Goal: Transaction & Acquisition: Purchase product/service

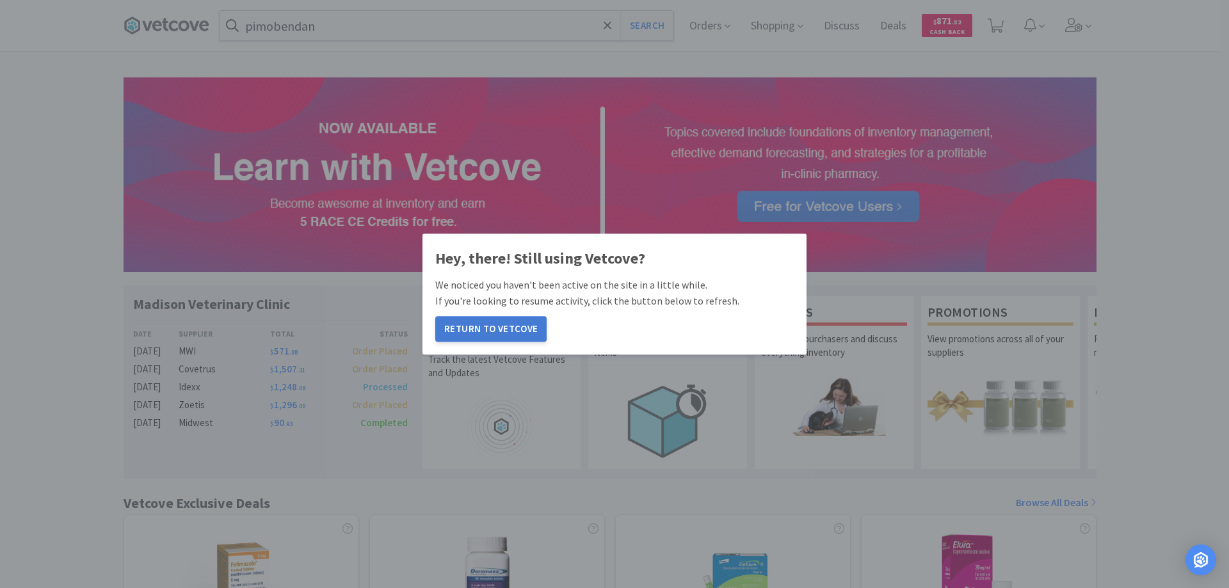
click at [479, 327] on button "Return to Vetcove" at bounding box center [490, 329] width 111 height 26
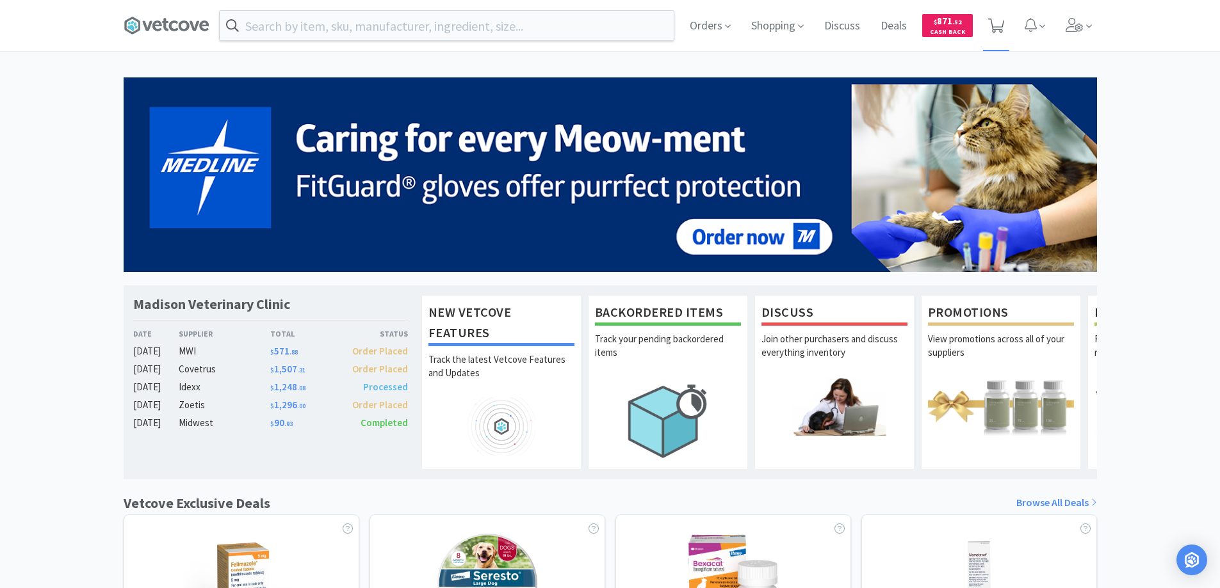
click at [998, 25] on icon at bounding box center [996, 26] width 16 height 14
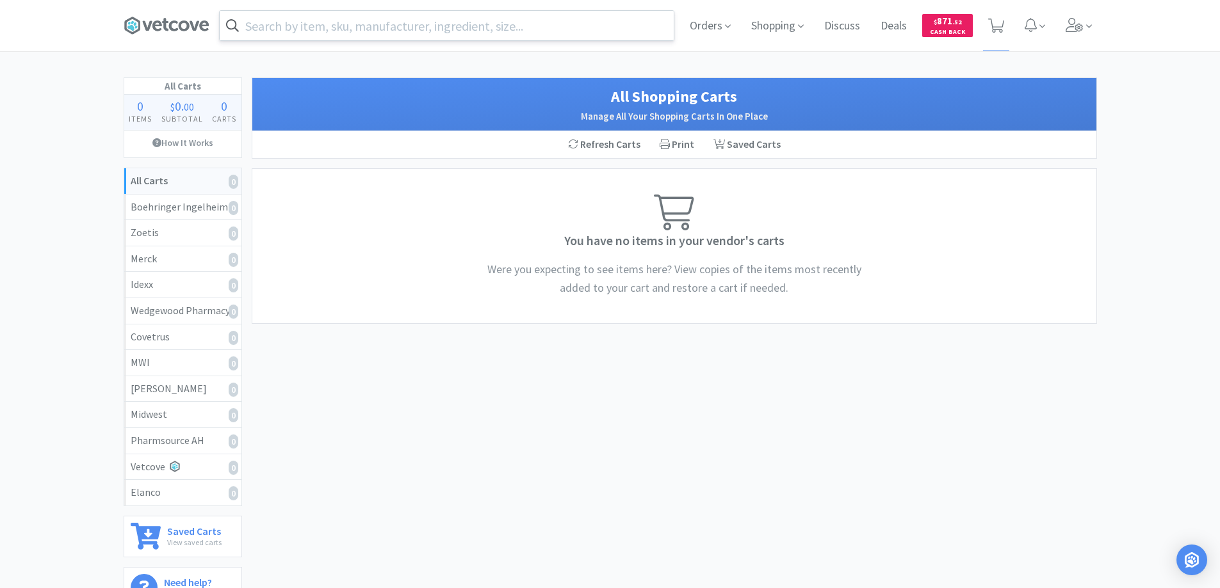
click at [275, 22] on input "text" at bounding box center [447, 25] width 454 height 29
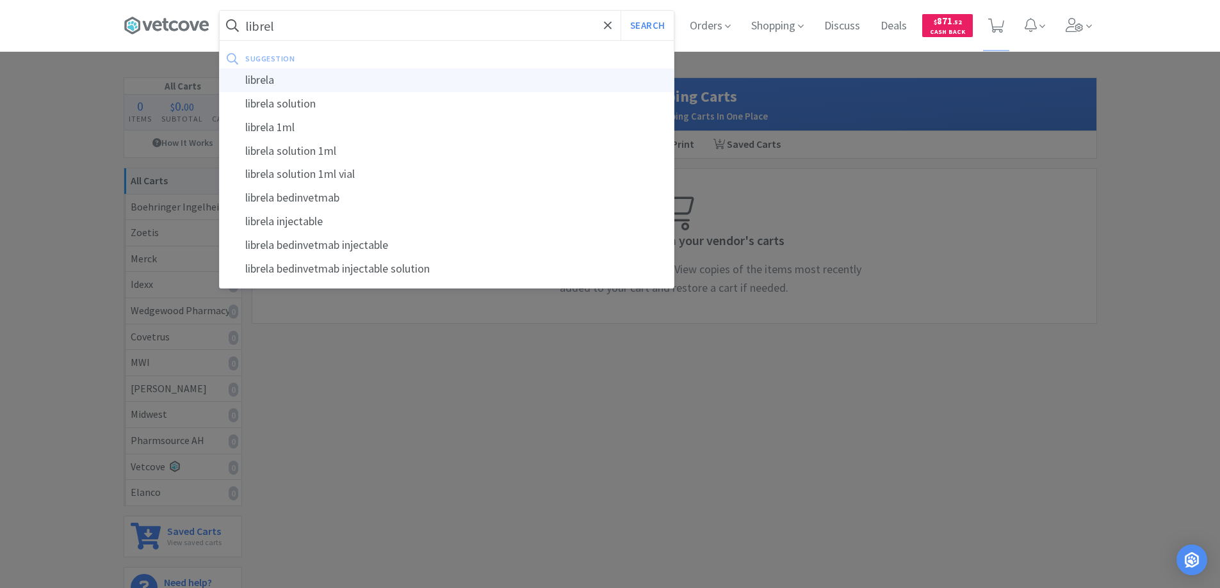
click at [258, 78] on div "librela" at bounding box center [447, 81] width 454 height 24
type input "librela"
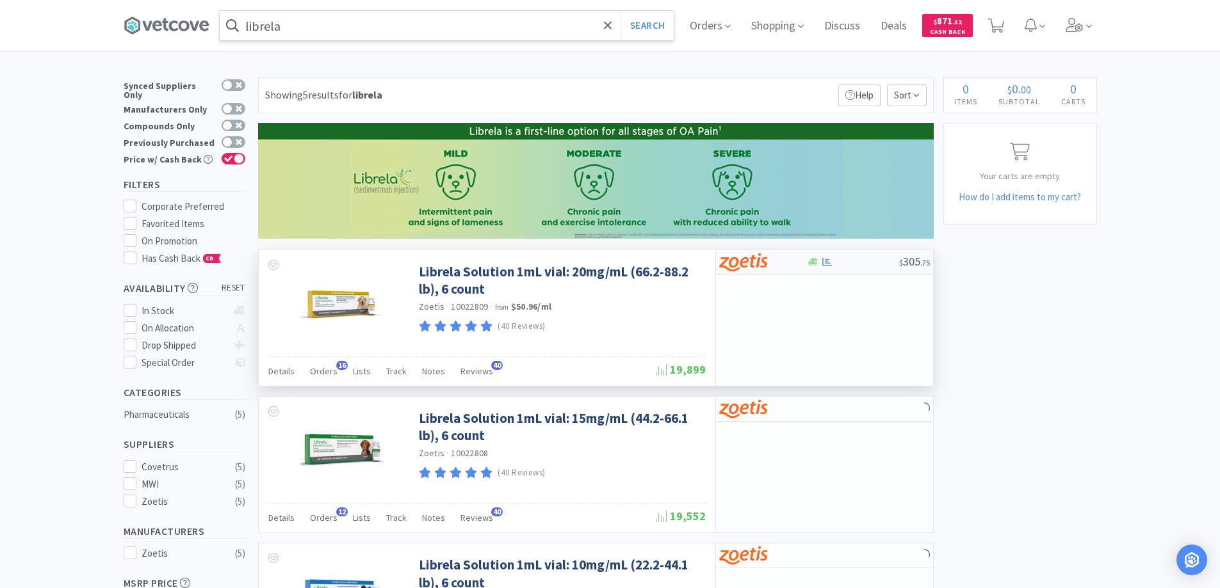
click at [792, 259] on div at bounding box center [763, 263] width 88 height 22
select select "1"
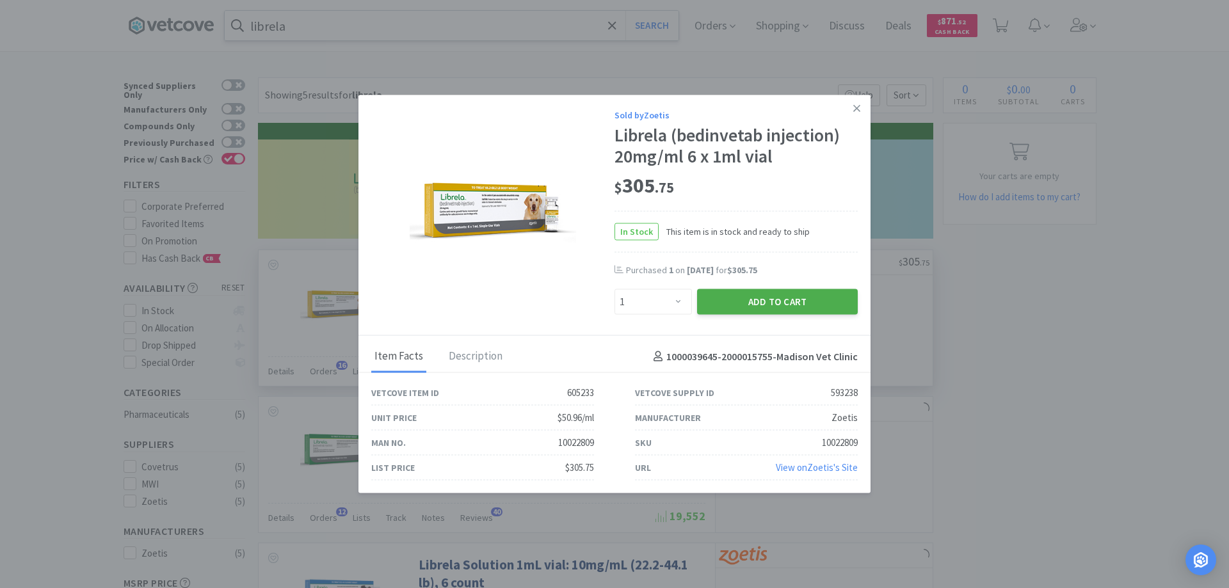
click at [758, 307] on button "Add to Cart" at bounding box center [777, 302] width 161 height 26
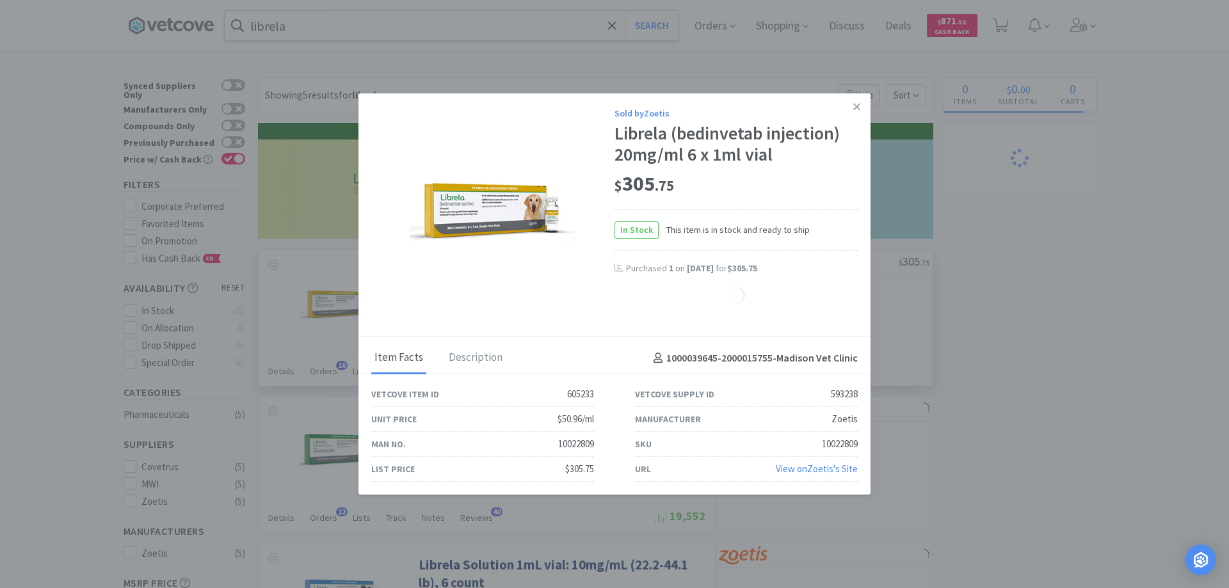
select select "1"
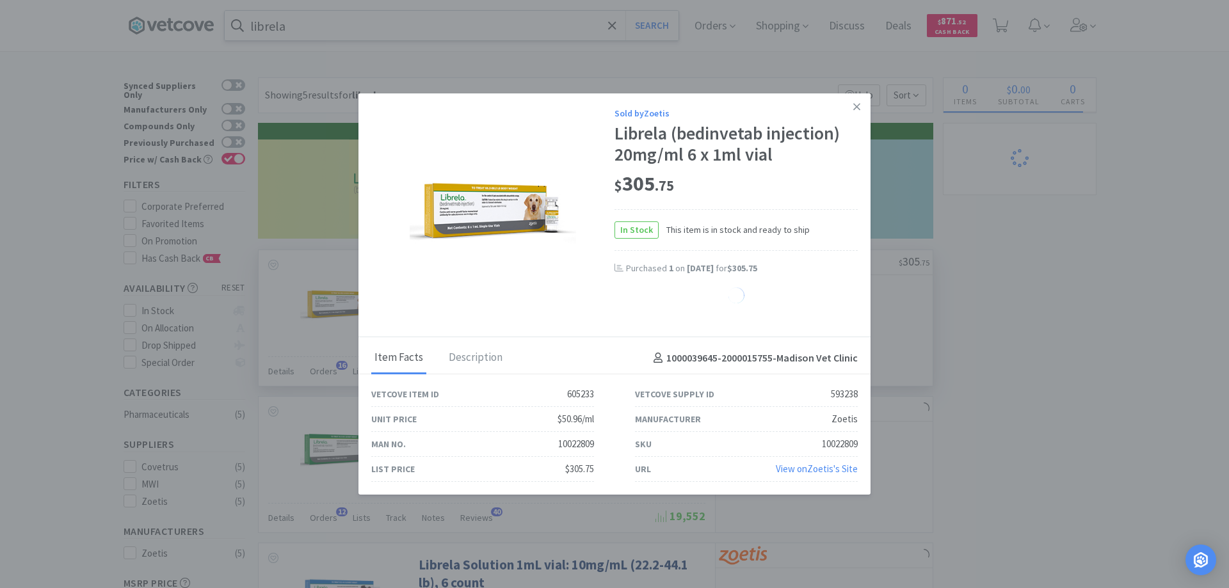
select select "1"
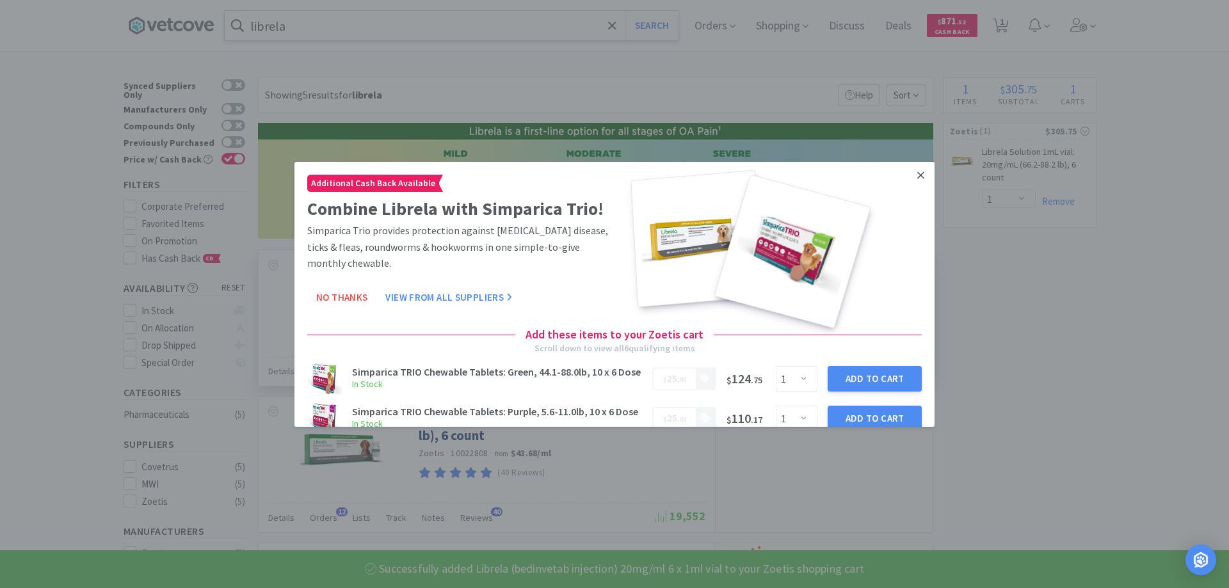
click at [917, 175] on icon at bounding box center [920, 175] width 7 height 12
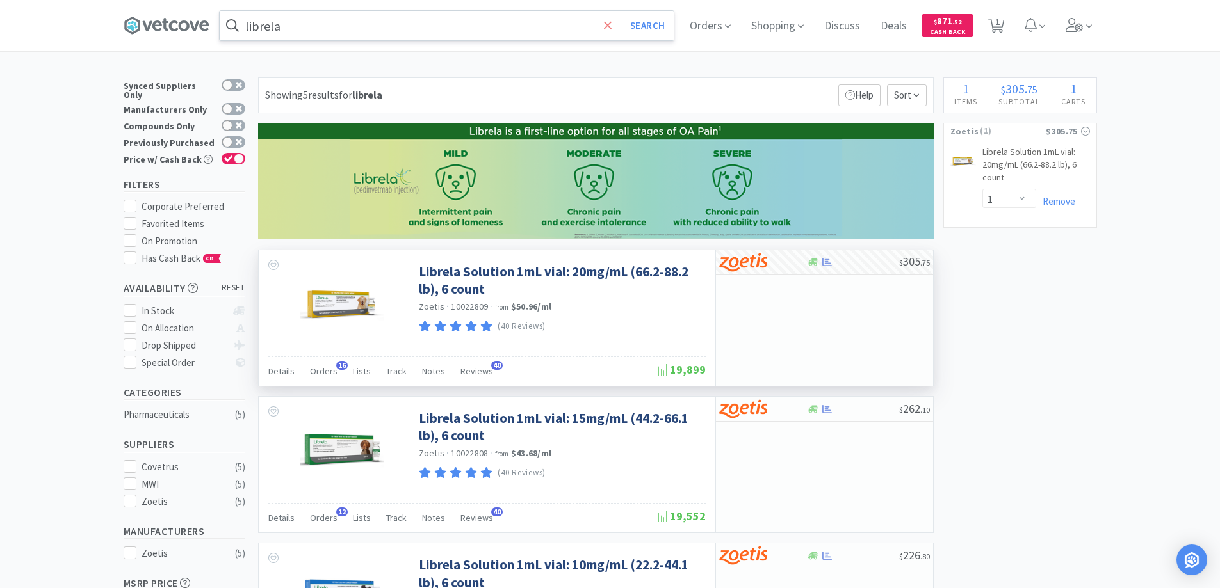
click at [610, 22] on icon at bounding box center [608, 25] width 8 height 8
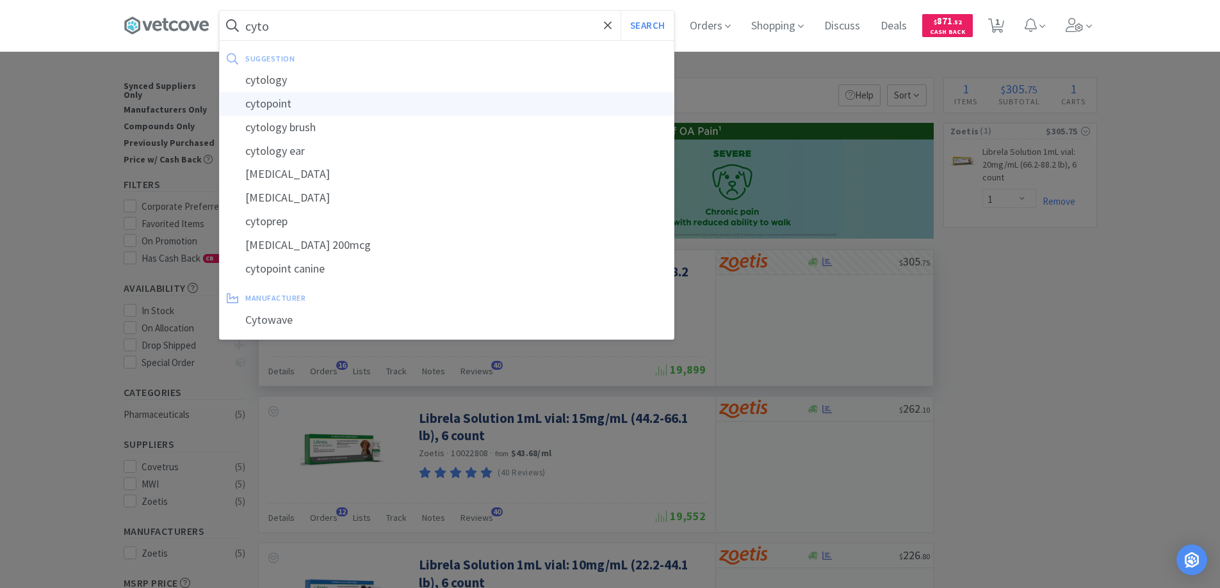
click at [268, 105] on div "cytopoint" at bounding box center [447, 104] width 454 height 24
type input "cytopoint"
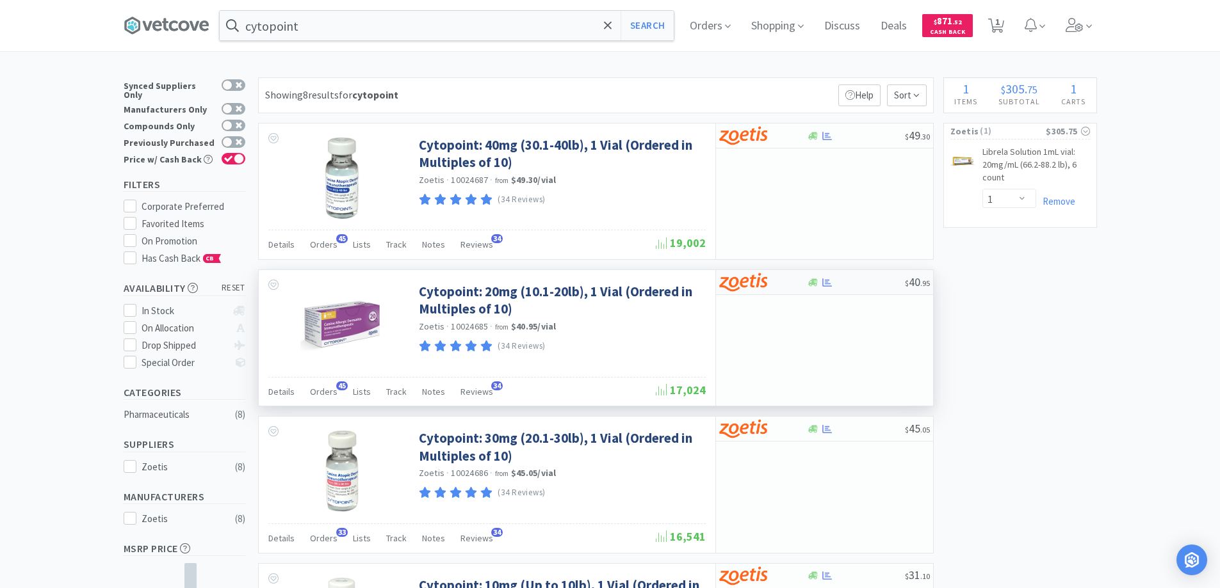
click at [782, 287] on div at bounding box center [754, 282] width 70 height 22
select select "10"
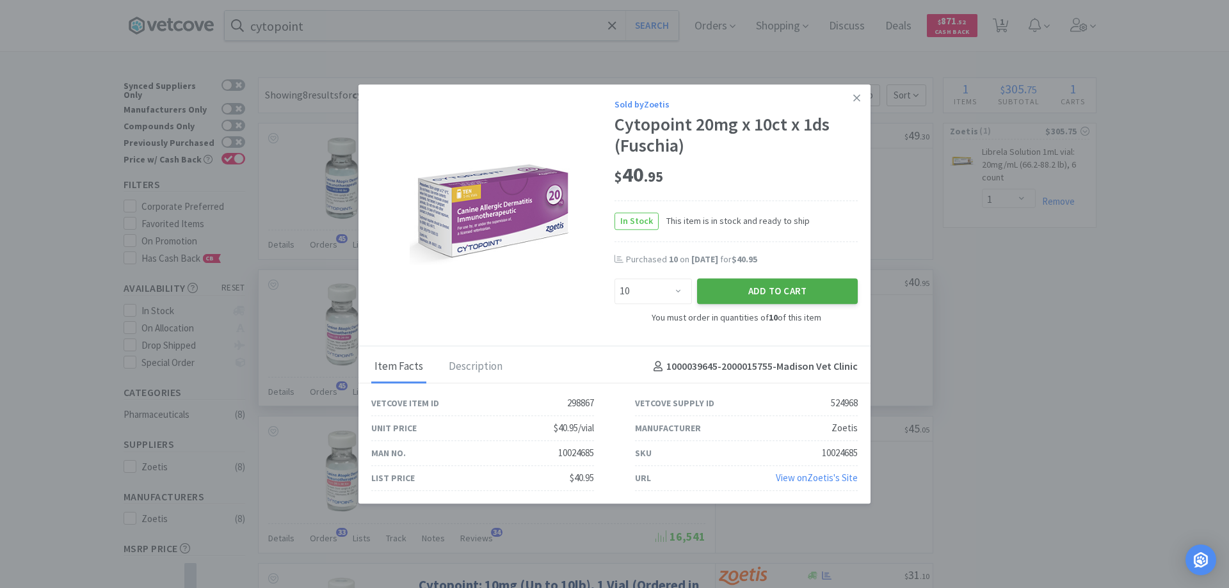
click at [756, 293] on button "Add to Cart" at bounding box center [777, 292] width 161 height 26
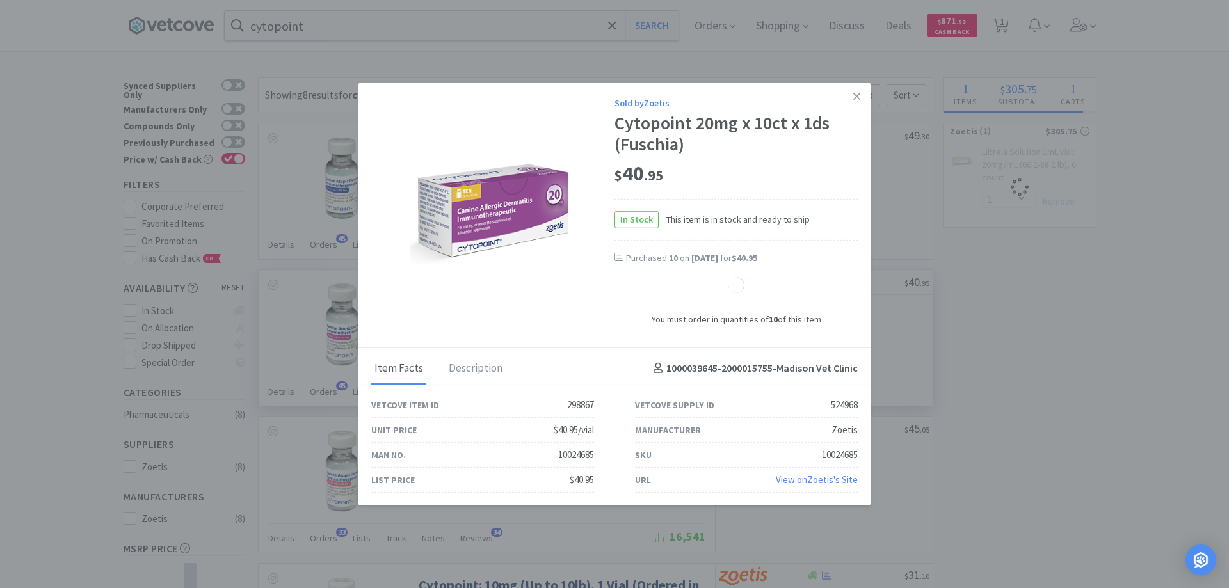
select select "10"
select select "1"
select select "10"
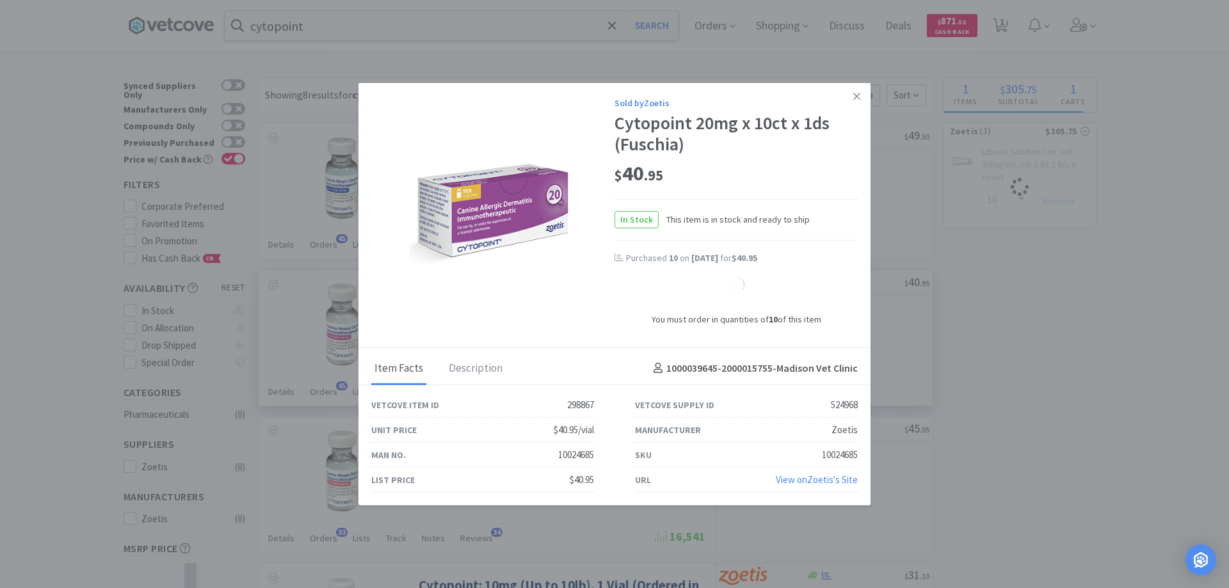
select select "5"
select select "10"
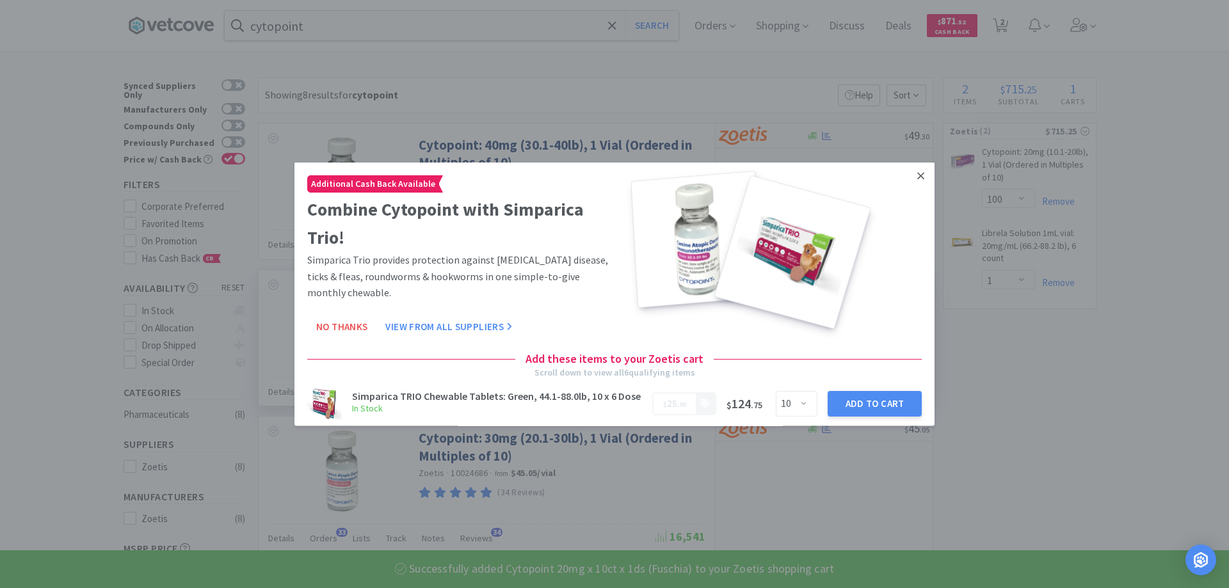
click at [917, 175] on icon at bounding box center [920, 175] width 7 height 7
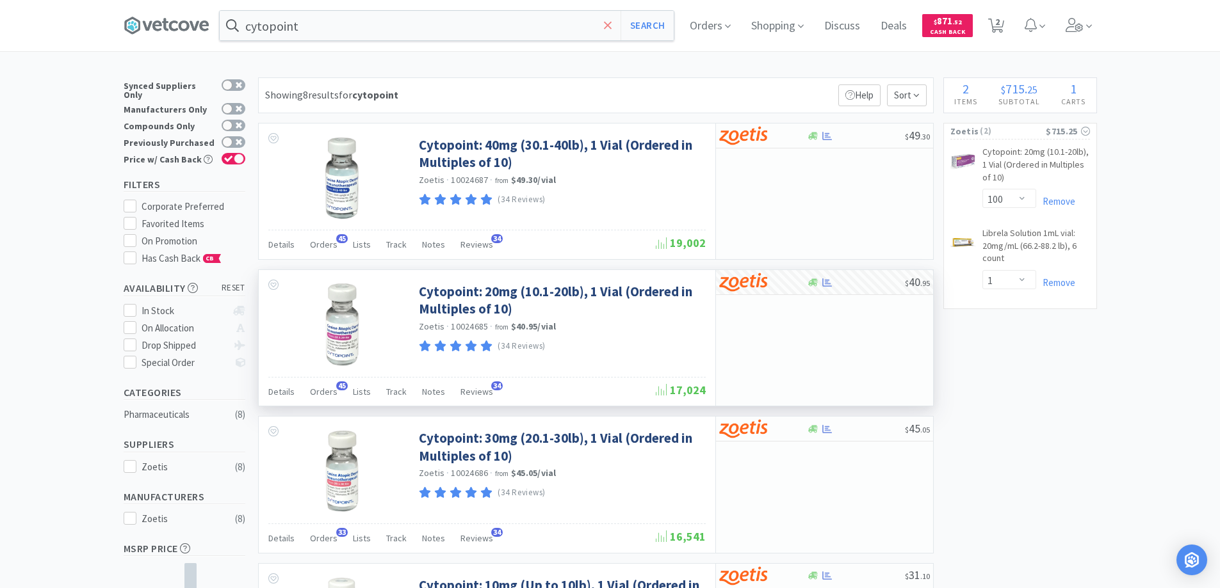
click at [612, 23] on icon at bounding box center [608, 25] width 8 height 13
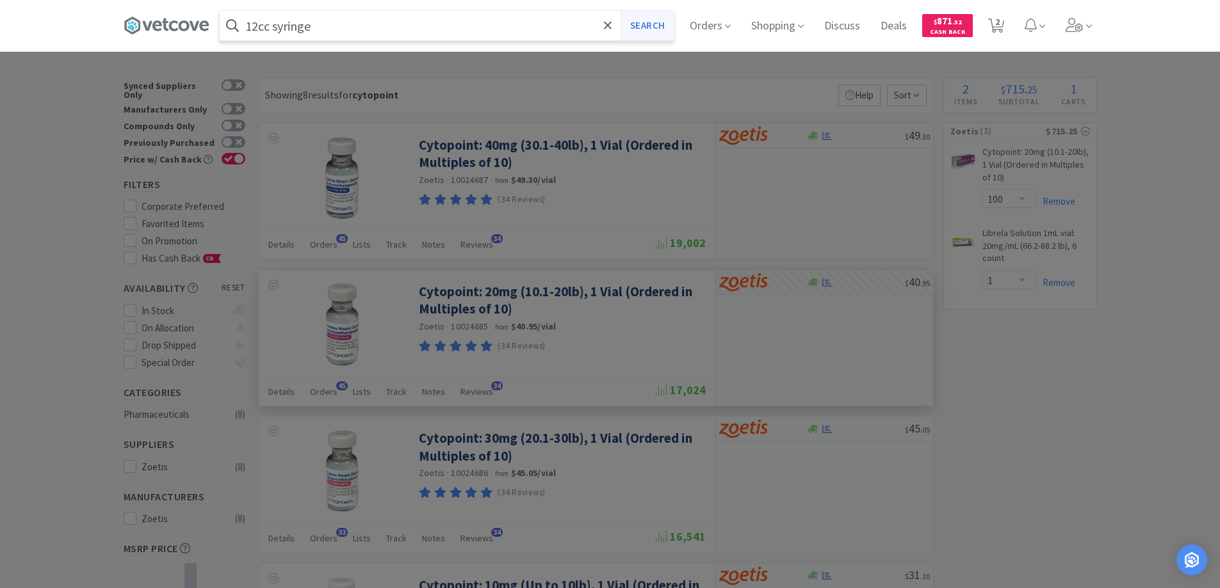
type input "12cc syringe"
click at [643, 22] on button "Search" at bounding box center [646, 25] width 53 height 29
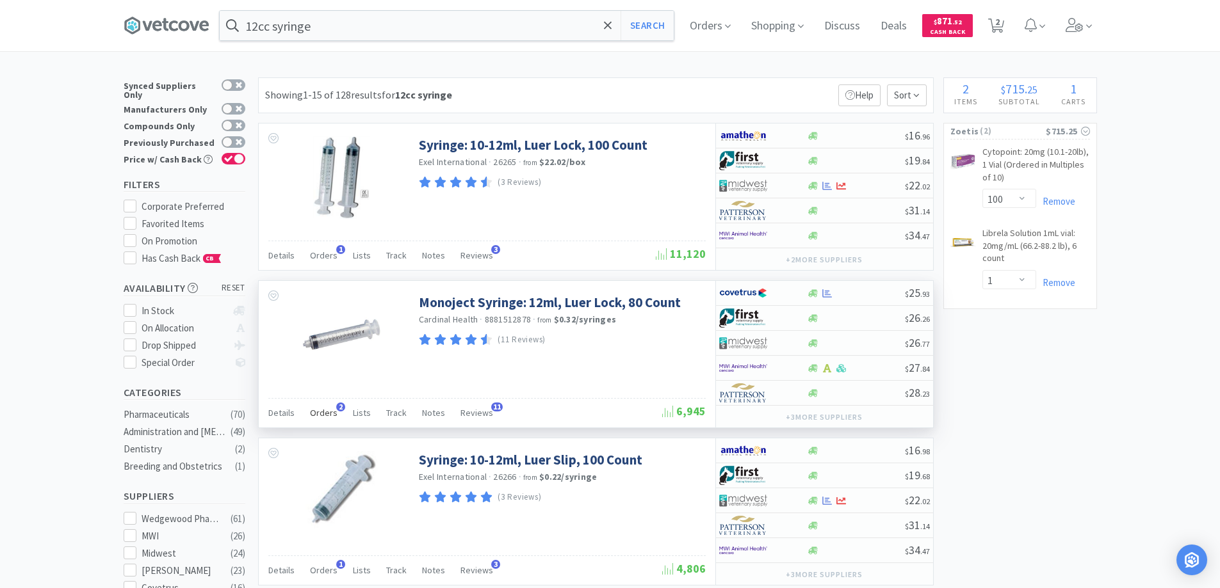
click at [337, 407] on span "2" at bounding box center [340, 407] width 9 height 9
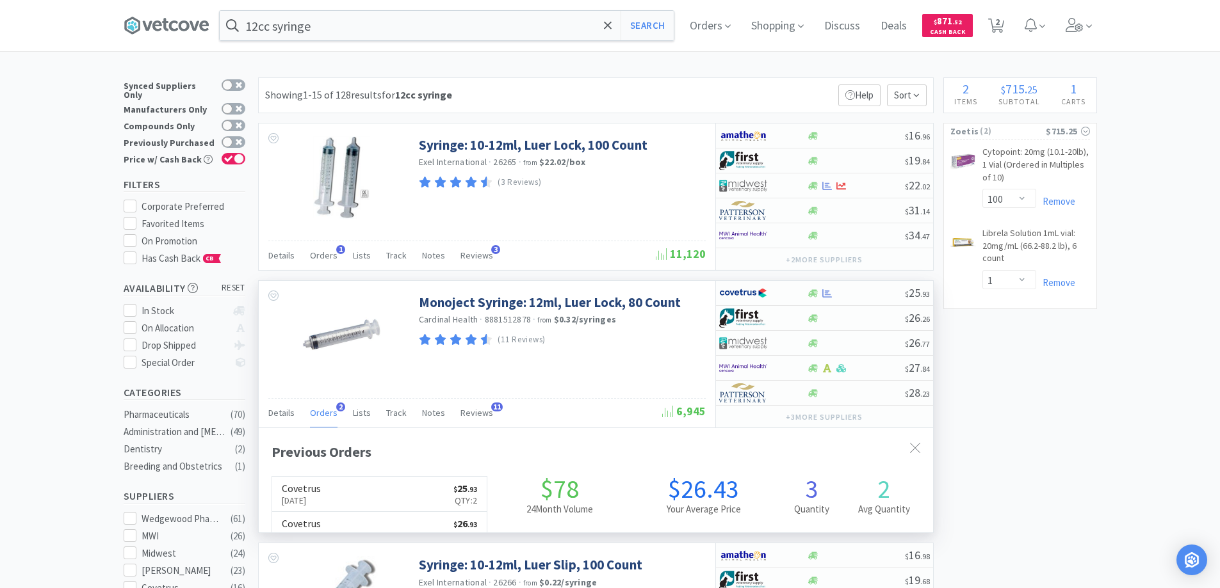
scroll to position [332, 674]
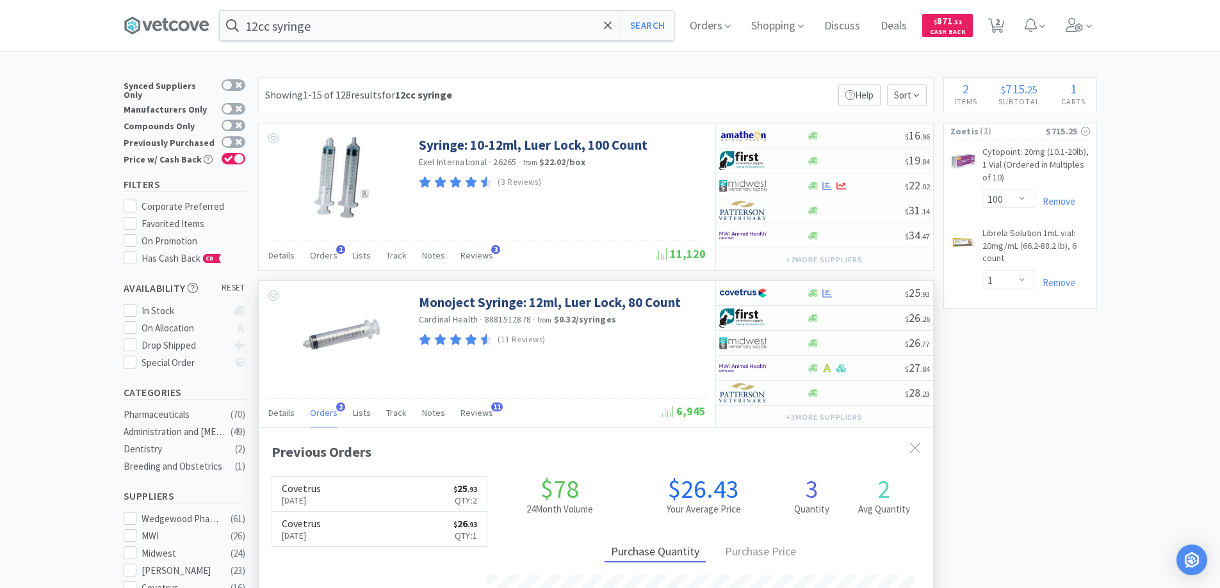
click at [337, 407] on span "2" at bounding box center [340, 407] width 9 height 9
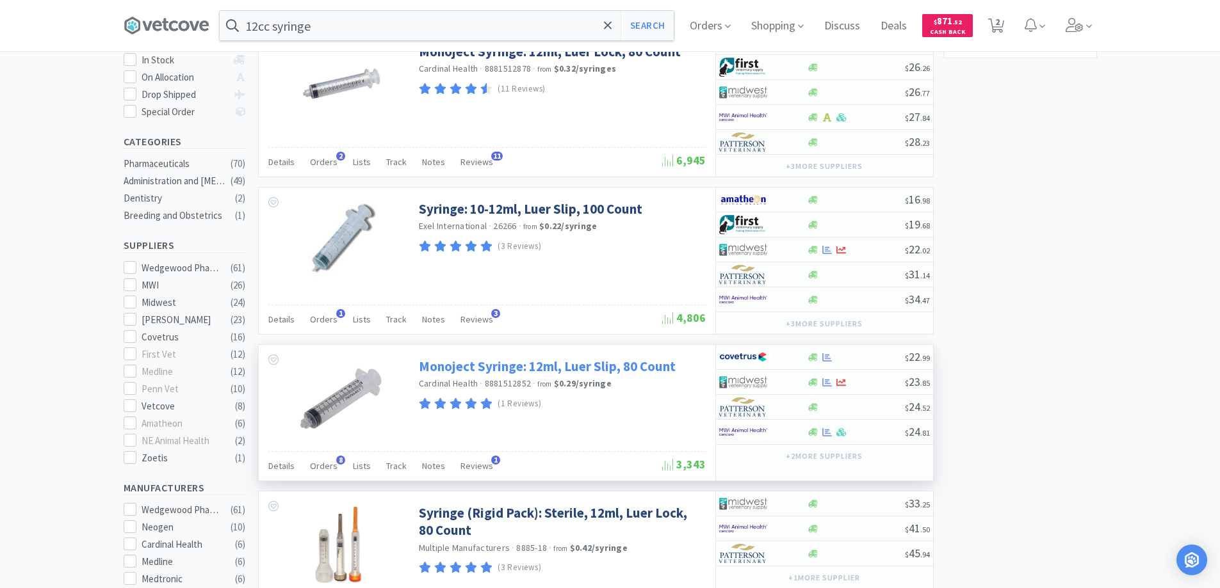
scroll to position [256, 0]
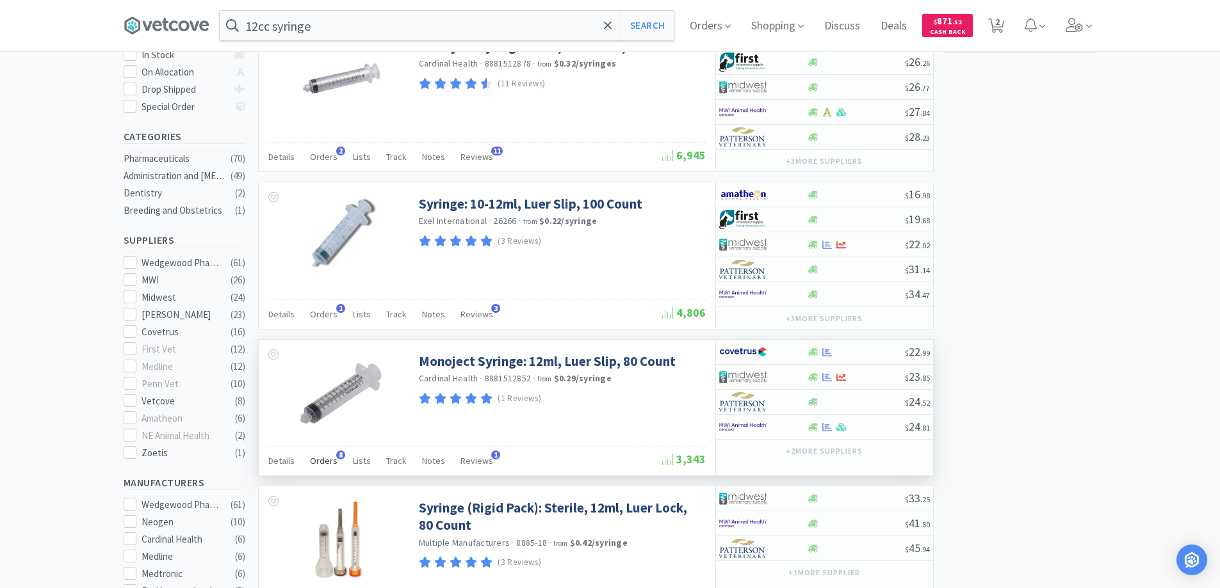
click at [338, 455] on span "8" at bounding box center [340, 455] width 9 height 9
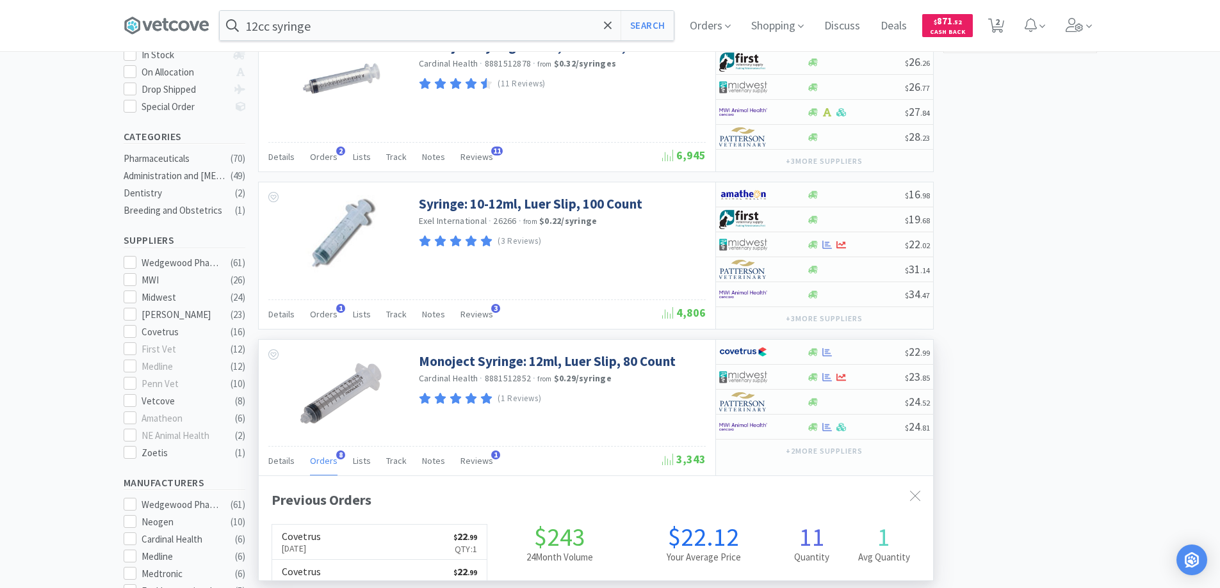
scroll to position [343, 674]
click at [338, 455] on span "8" at bounding box center [340, 455] width 9 height 9
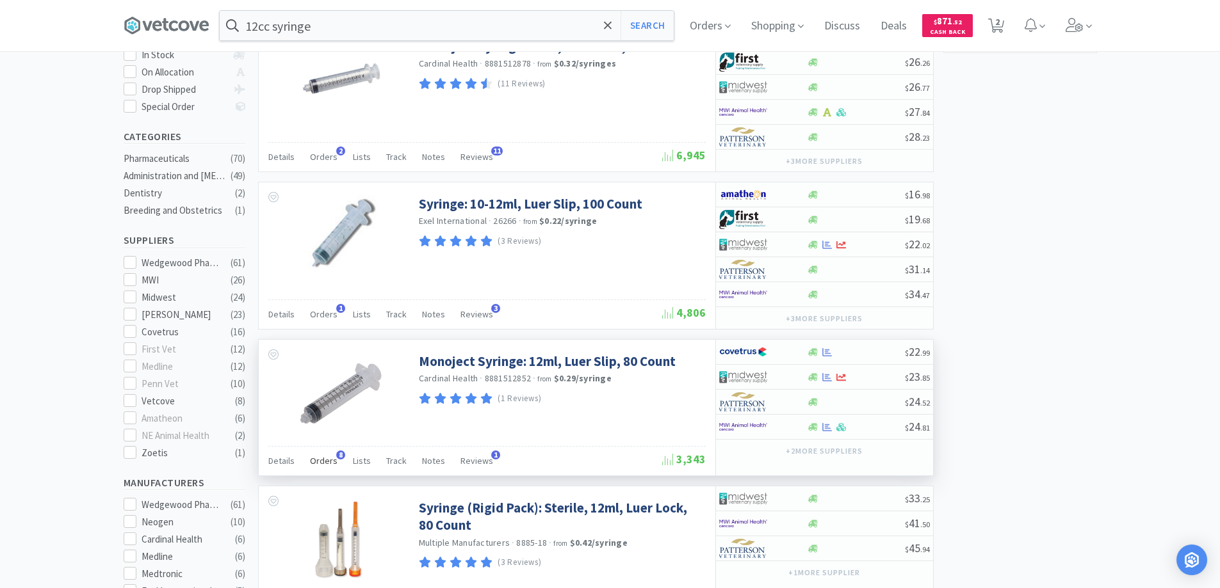
click at [338, 455] on span "8" at bounding box center [340, 455] width 9 height 9
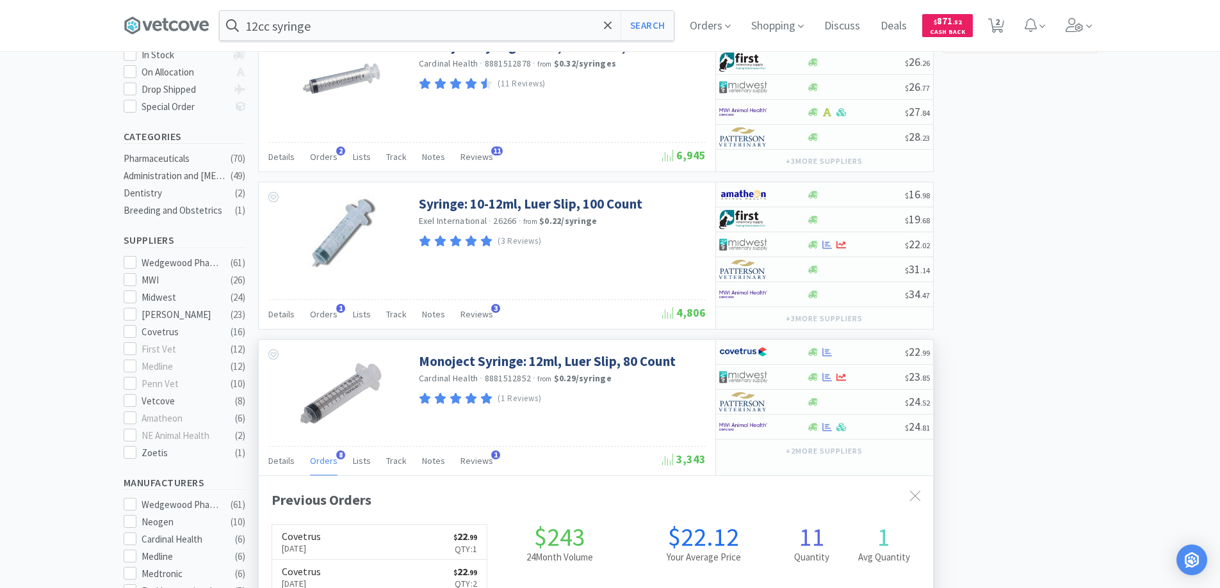
click at [338, 455] on span "8" at bounding box center [340, 455] width 9 height 9
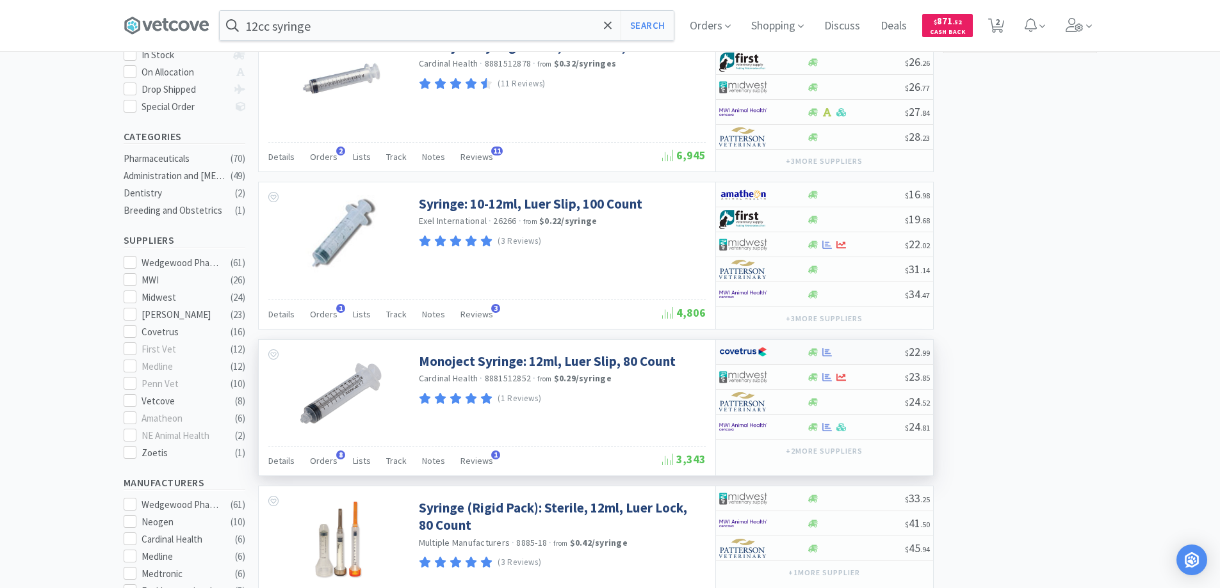
click at [776, 353] on div at bounding box center [754, 352] width 70 height 22
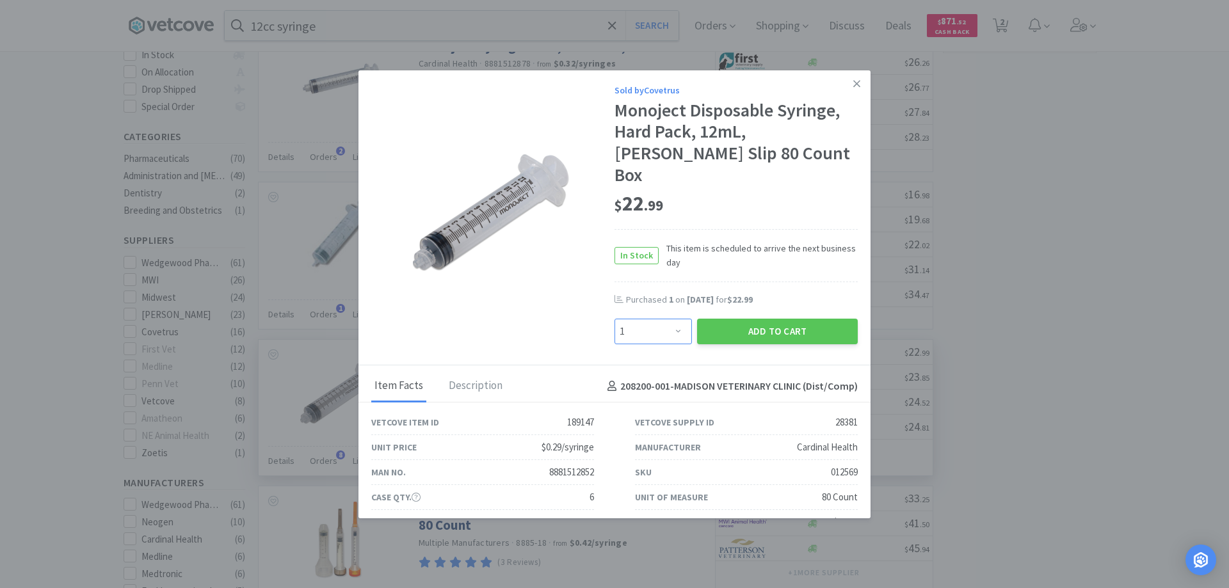
click at [670, 319] on select "Enter Quantity 1 2 3 4 5 6 7 8 9 10 11 12 13 14 15 16 17 18 19 20 Enter Quantity" at bounding box center [653, 332] width 77 height 26
select select "2"
click at [615, 319] on select "Enter Quantity 1 2 3 4 5 6 7 8 9 10 11 12 13 14 15 16 17 18 19 20 Enter Quantity" at bounding box center [653, 332] width 77 height 26
click at [748, 319] on button "Add to Cart" at bounding box center [777, 332] width 161 height 26
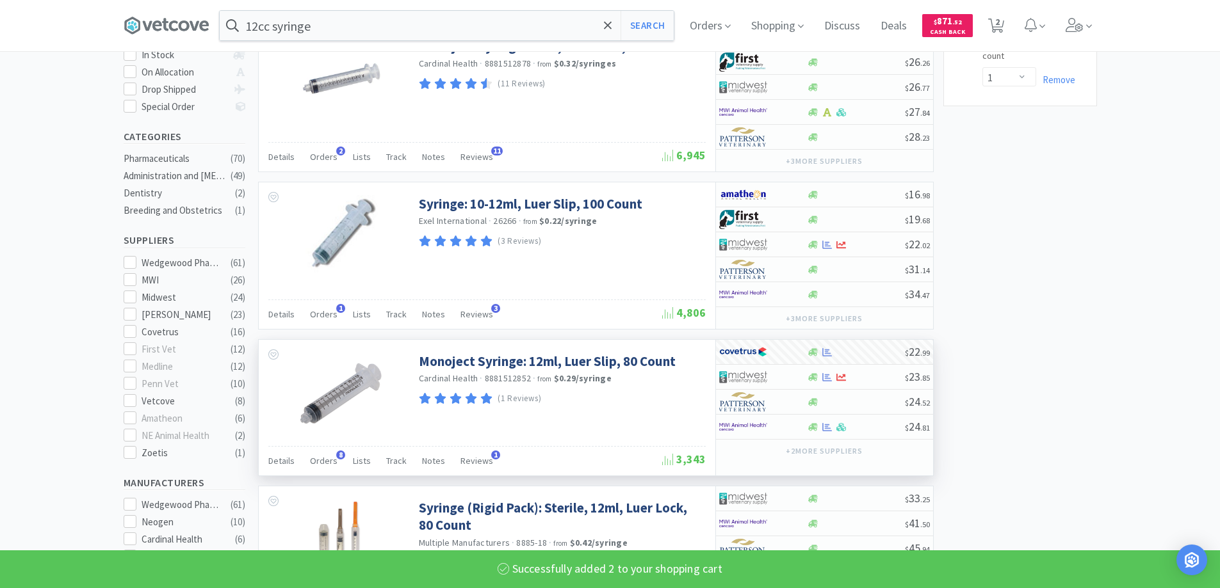
select select "2"
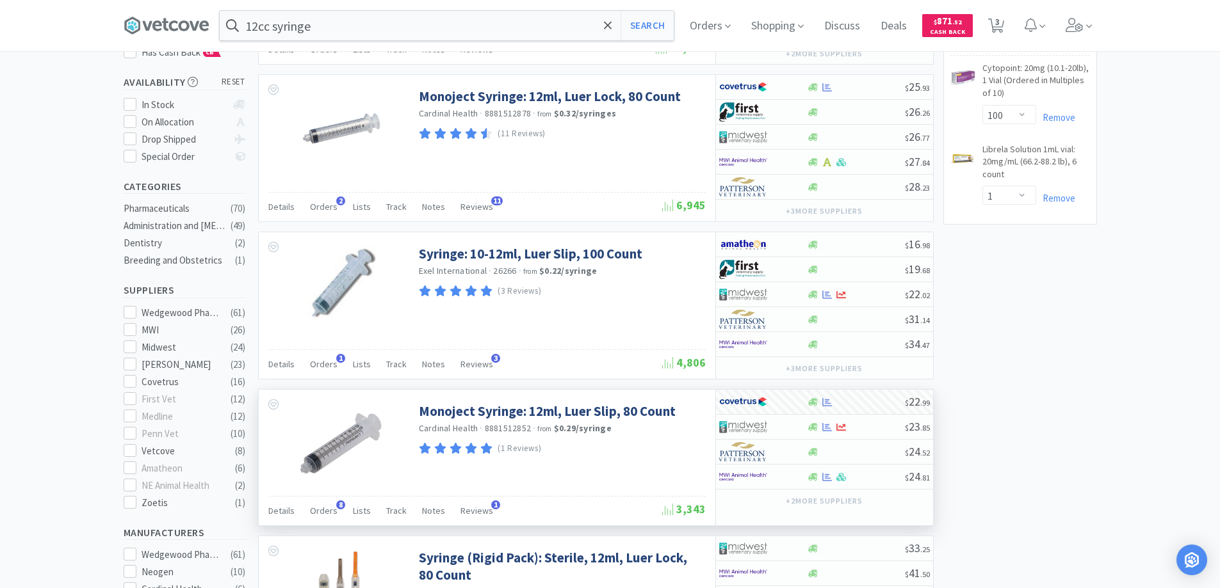
scroll to position [64, 0]
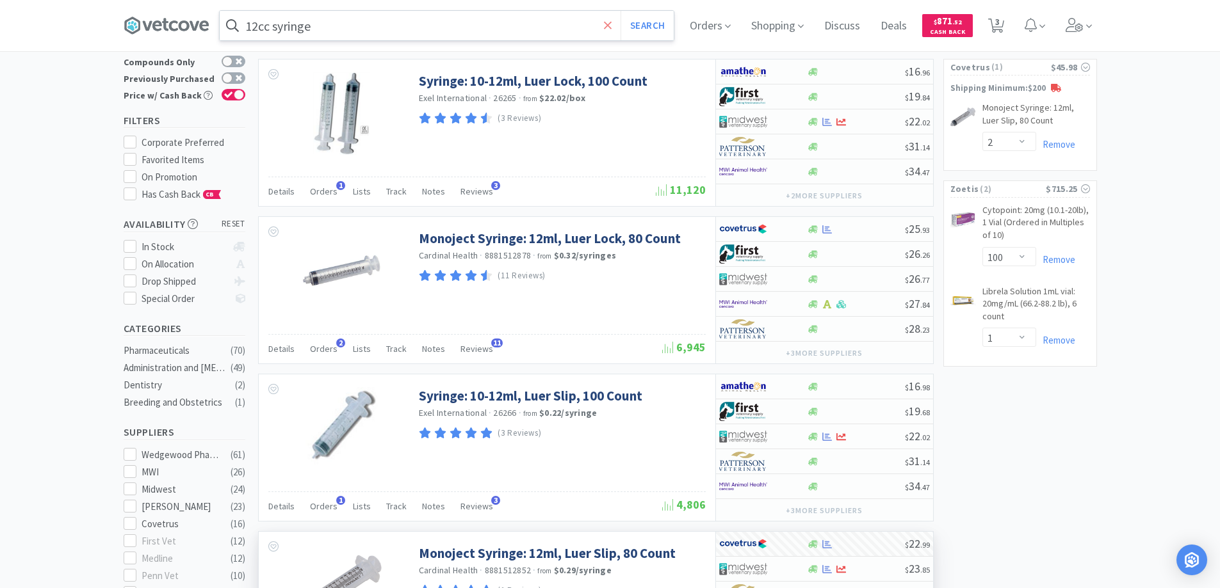
click at [612, 29] on icon at bounding box center [608, 25] width 8 height 13
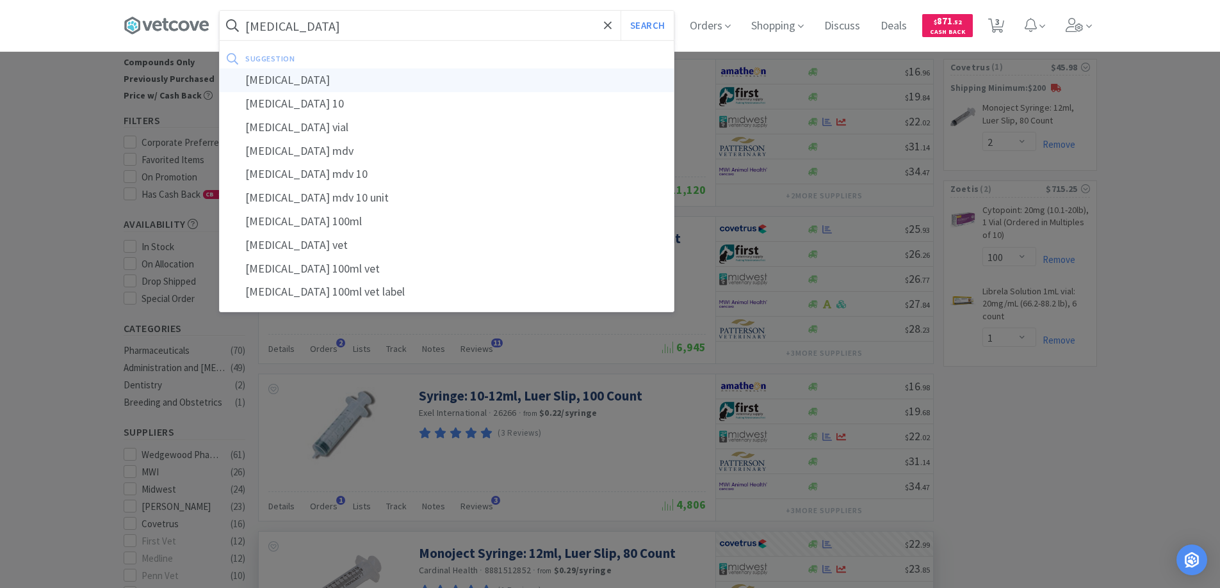
type input "oxytocin"
click at [275, 77] on div "oxytocin" at bounding box center [447, 81] width 454 height 24
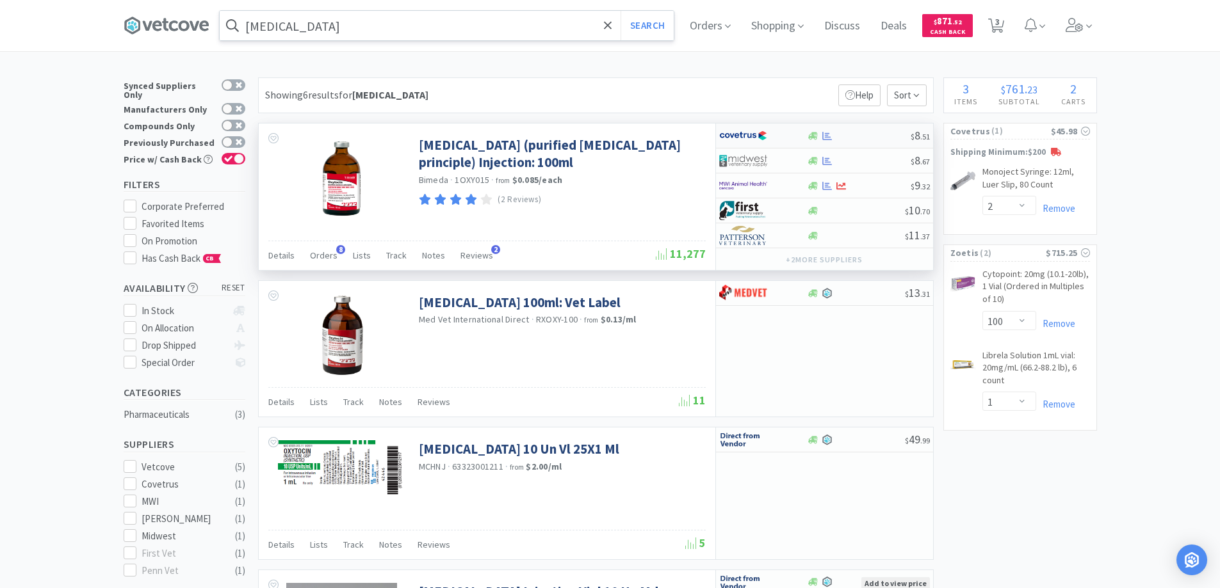
click at [780, 134] on div at bounding box center [754, 136] width 70 height 22
select select "1"
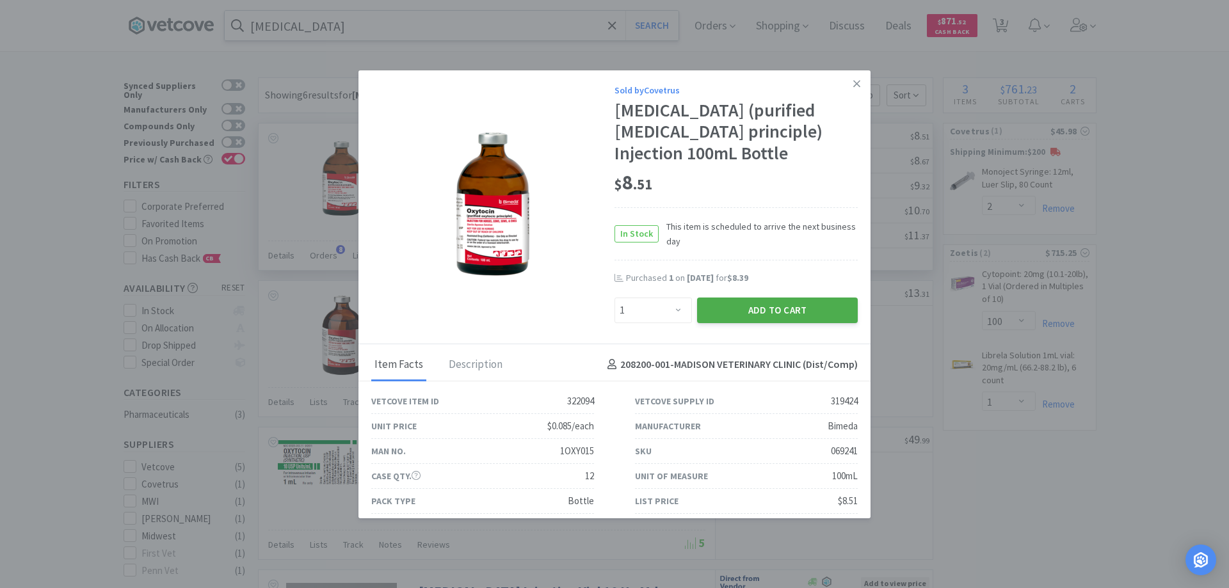
click at [756, 311] on button "Add to Cart" at bounding box center [777, 311] width 161 height 26
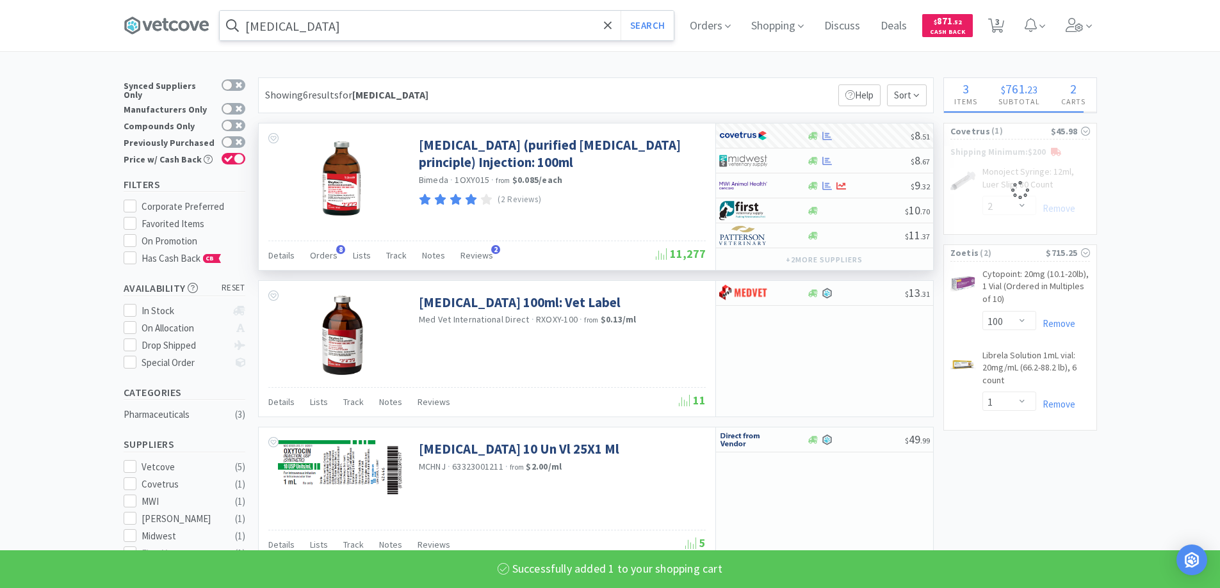
select select "1"
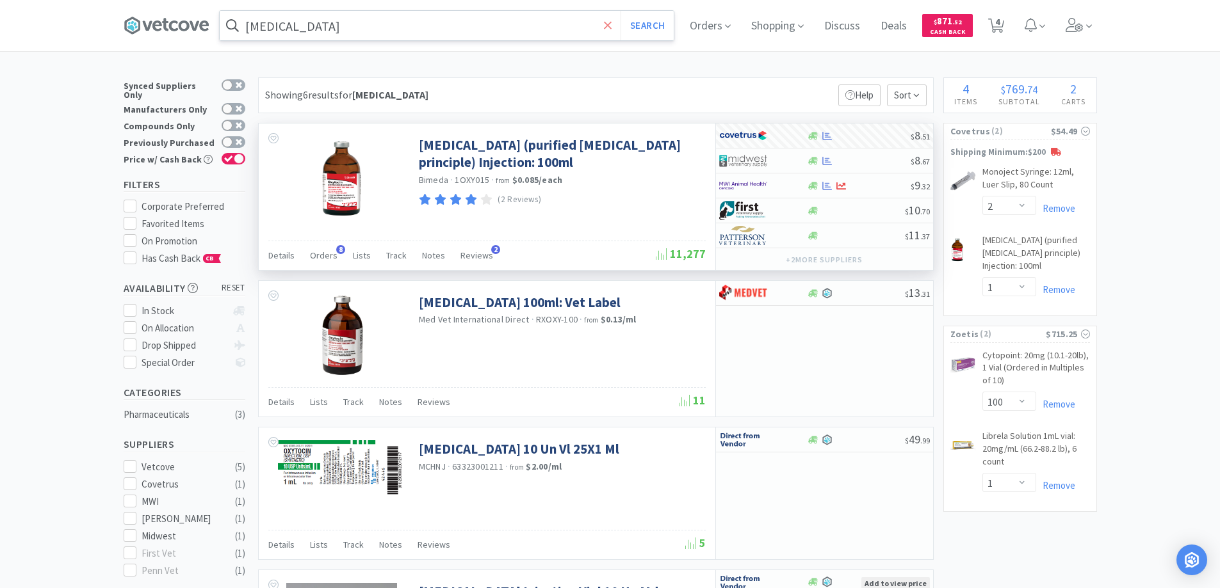
click at [609, 25] on icon at bounding box center [608, 25] width 8 height 13
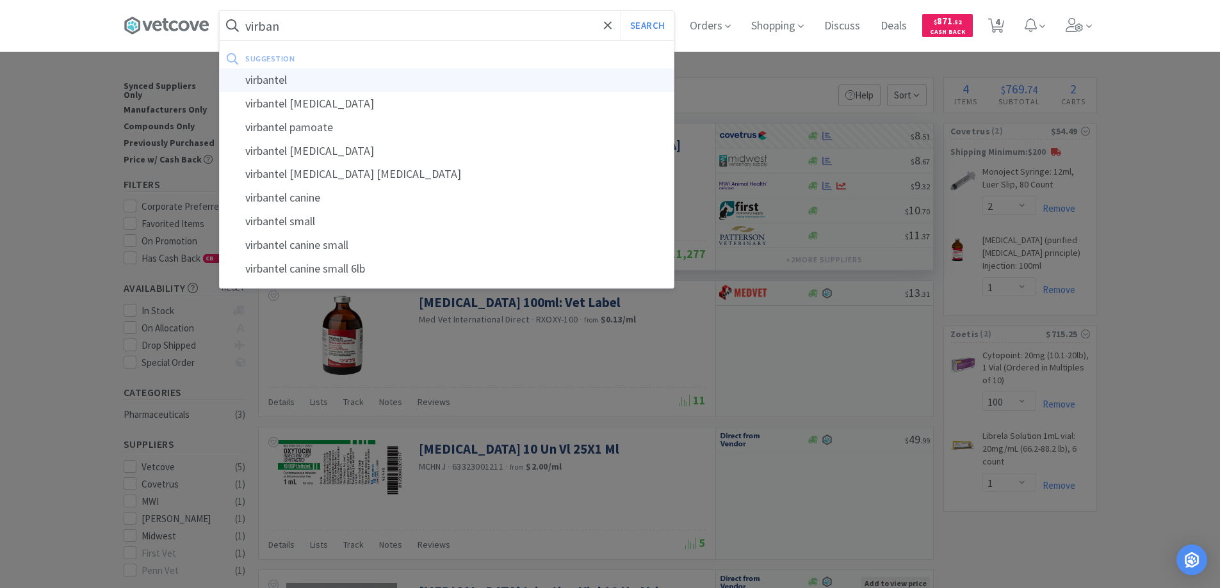
click at [267, 78] on div "virbantel" at bounding box center [447, 81] width 454 height 24
type input "virbantel"
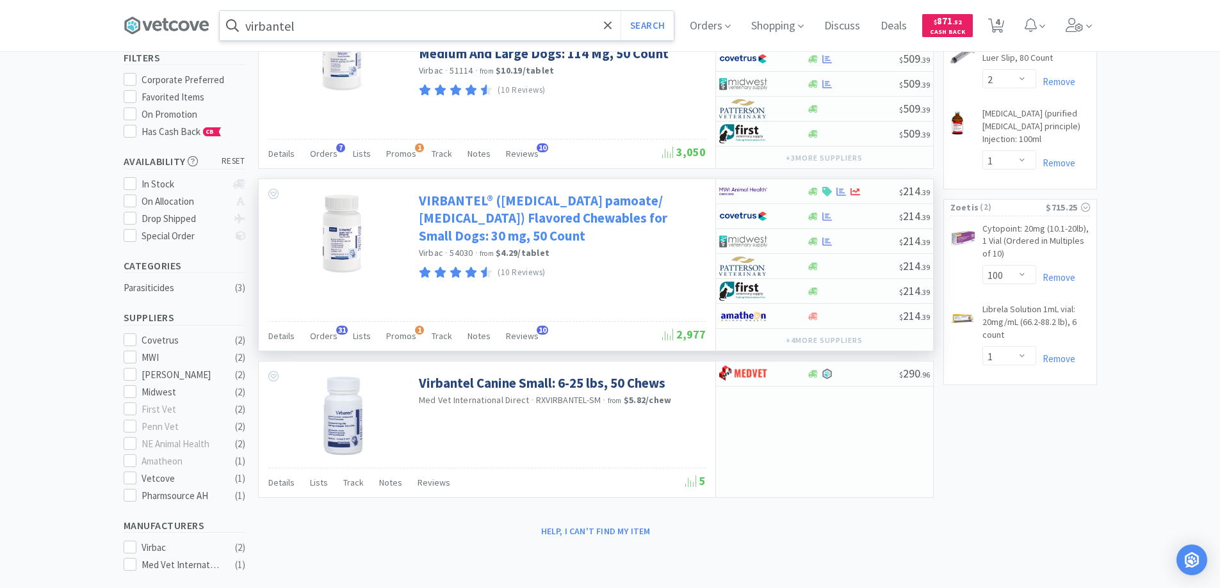
scroll to position [128, 0]
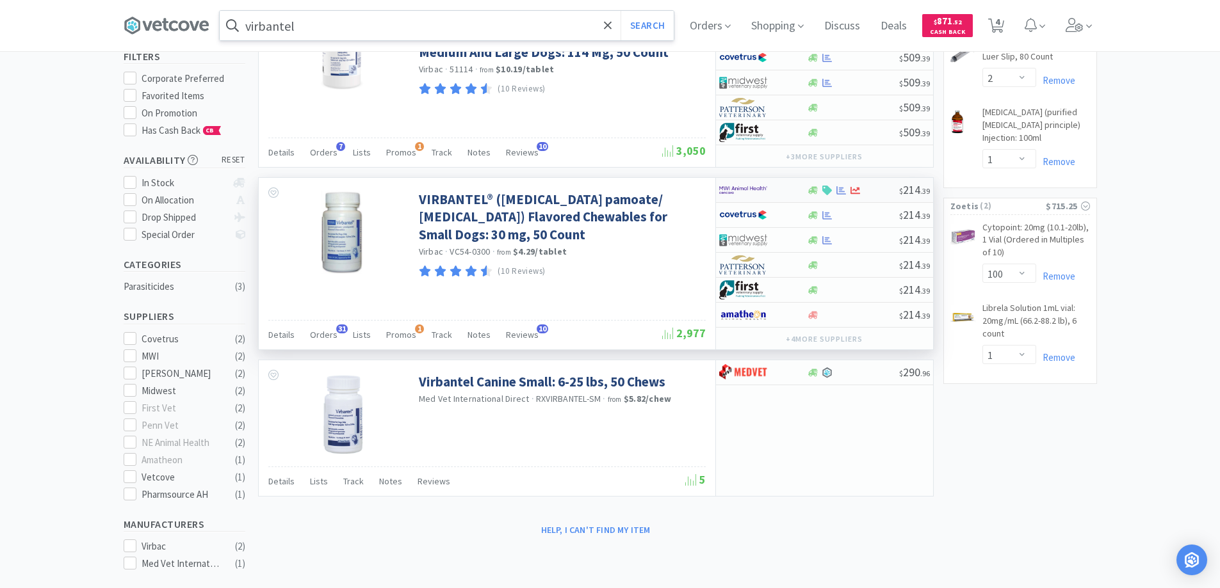
click at [779, 189] on div at bounding box center [754, 190] width 70 height 22
select select "1"
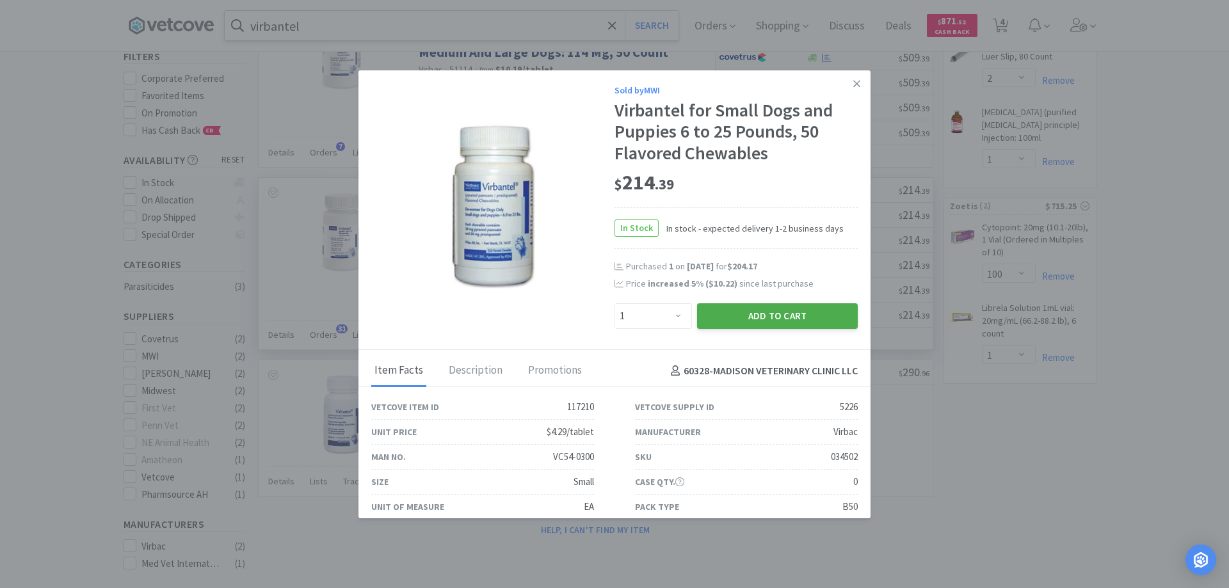
click at [734, 310] on button "Add to Cart" at bounding box center [777, 316] width 161 height 26
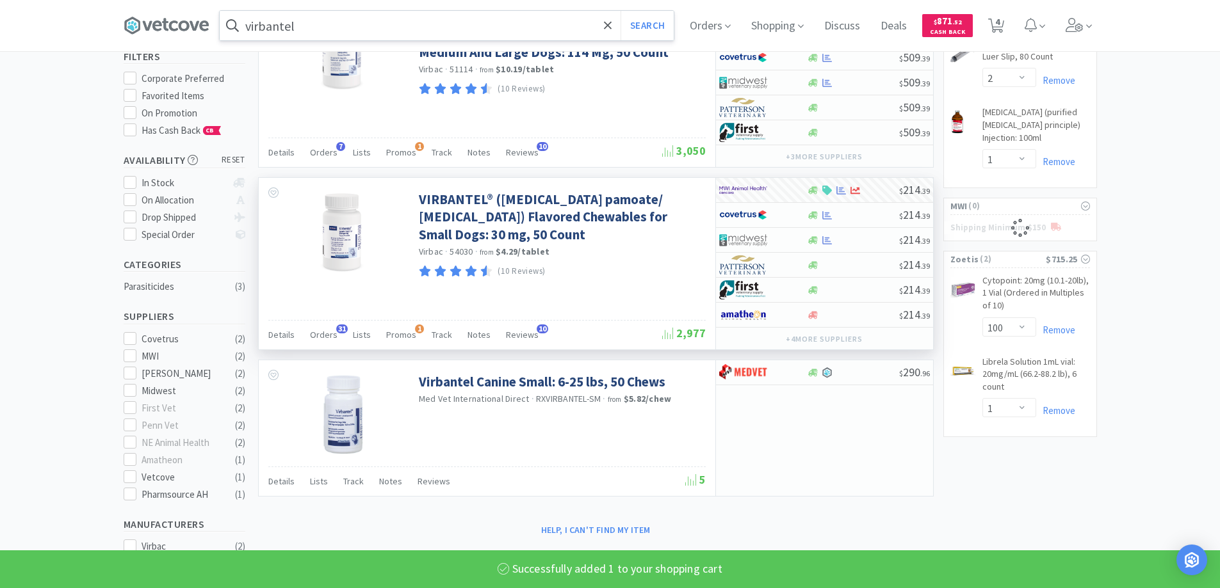
select select "1"
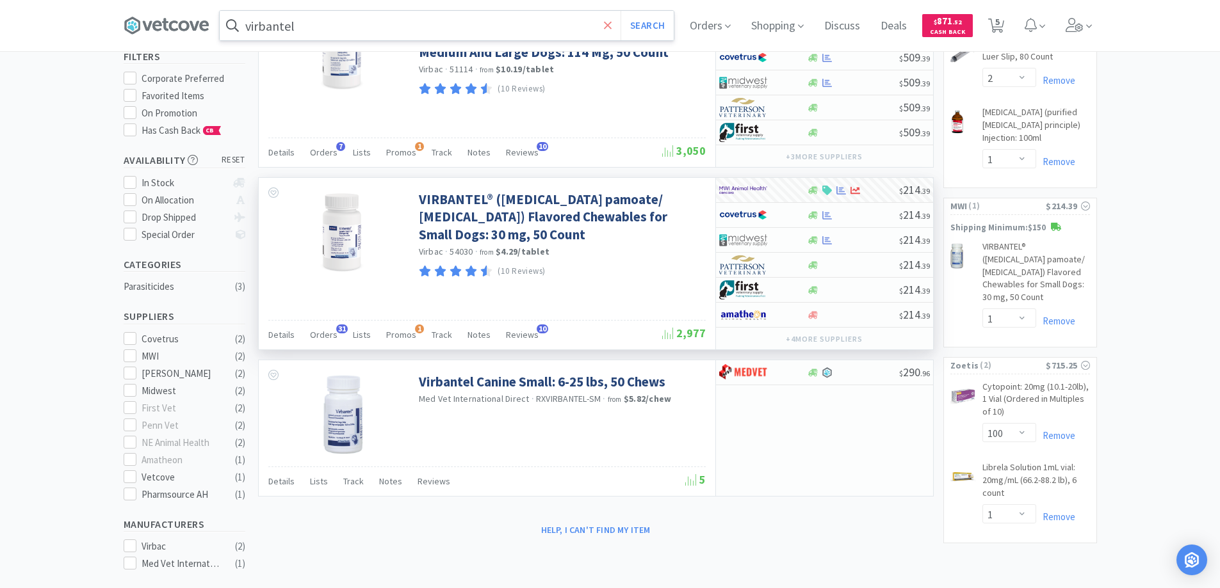
click at [608, 23] on icon at bounding box center [608, 25] width 8 height 13
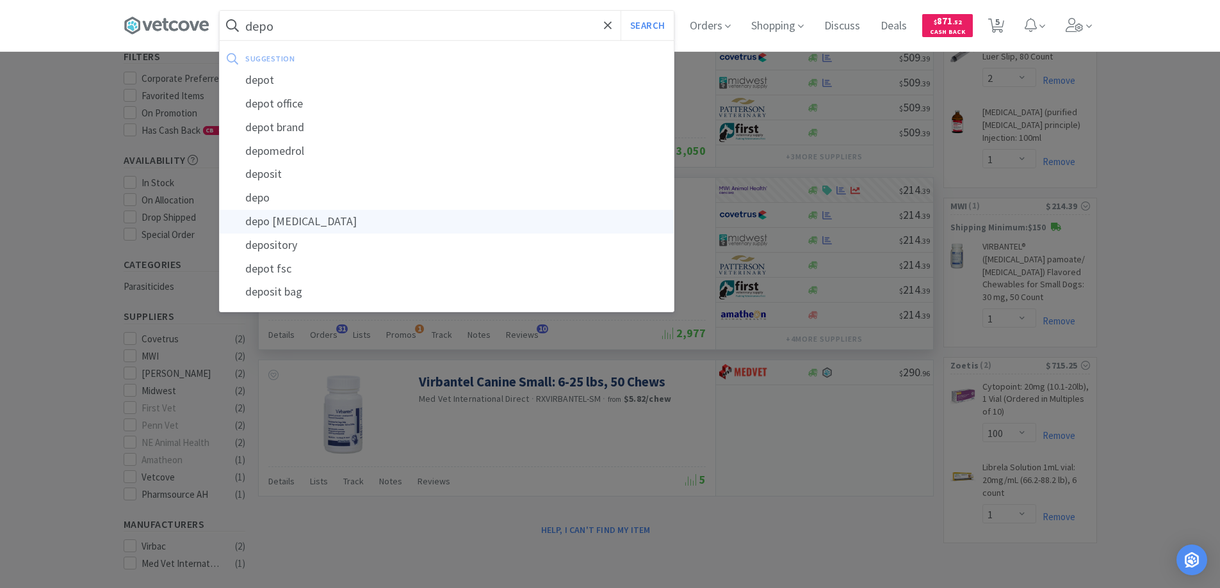
click at [282, 221] on div "depo medrol" at bounding box center [447, 222] width 454 height 24
type input "depo medrol"
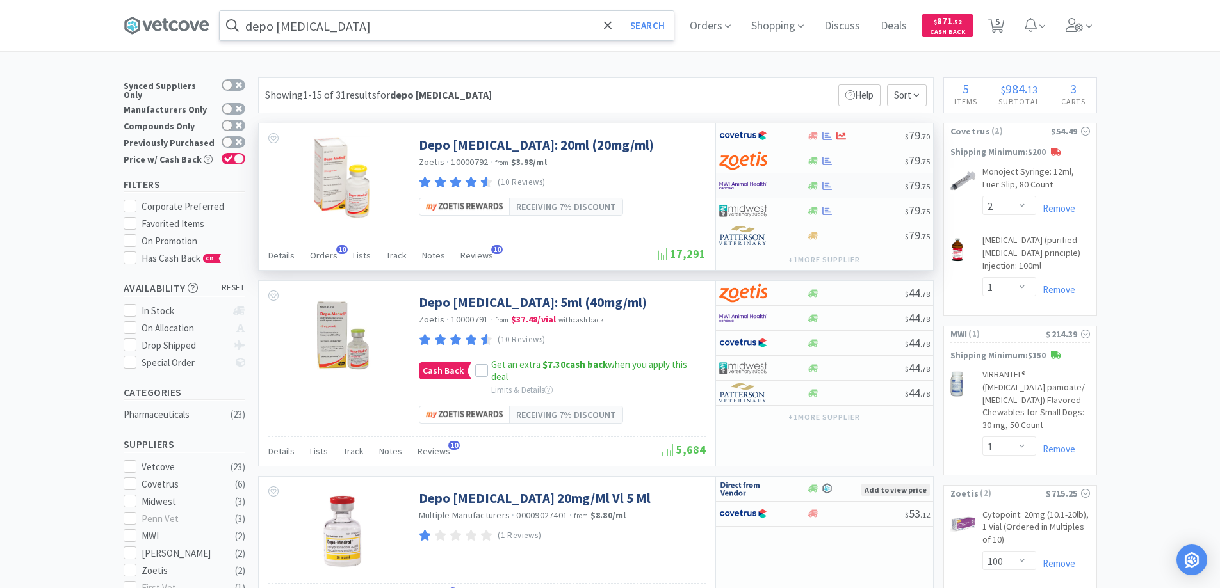
click at [786, 182] on div at bounding box center [754, 186] width 70 height 22
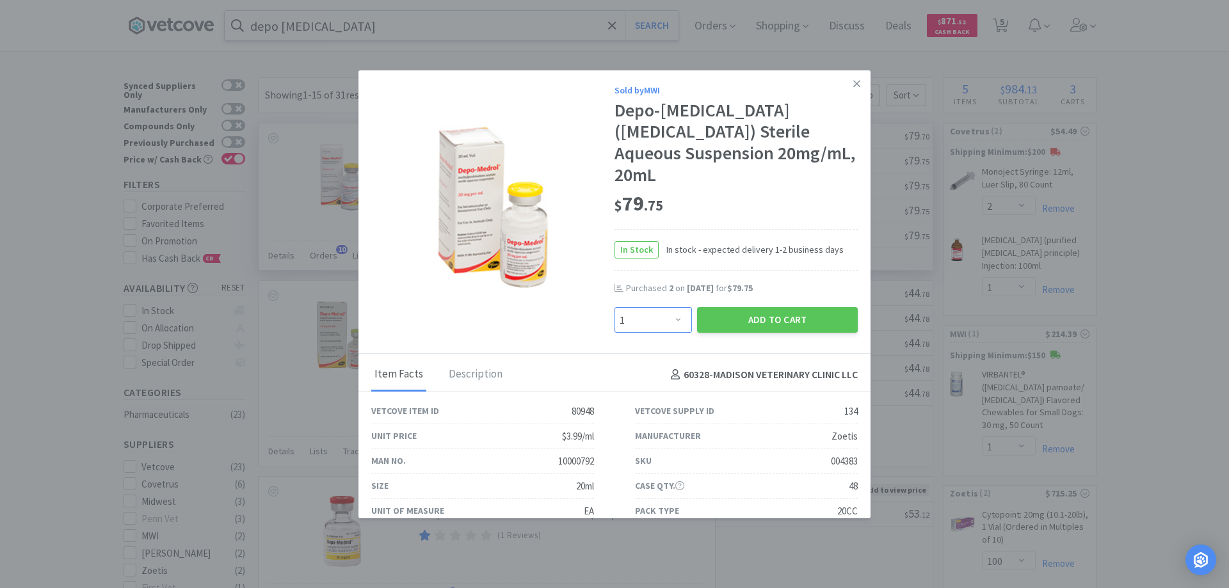
click at [668, 319] on select "Enter Quantity 1 2 3 4 5 6 7 8 9 10 11 12 13 14 15 16 17 18 19 20 Enter Quantity" at bounding box center [653, 320] width 77 height 26
select select "2"
click at [615, 307] on select "Enter Quantity 1 2 3 4 5 6 7 8 9 10 11 12 13 14 15 16 17 18 19 20 Enter Quantity" at bounding box center [653, 320] width 77 height 26
click at [752, 316] on button "Add to Cart" at bounding box center [777, 320] width 161 height 26
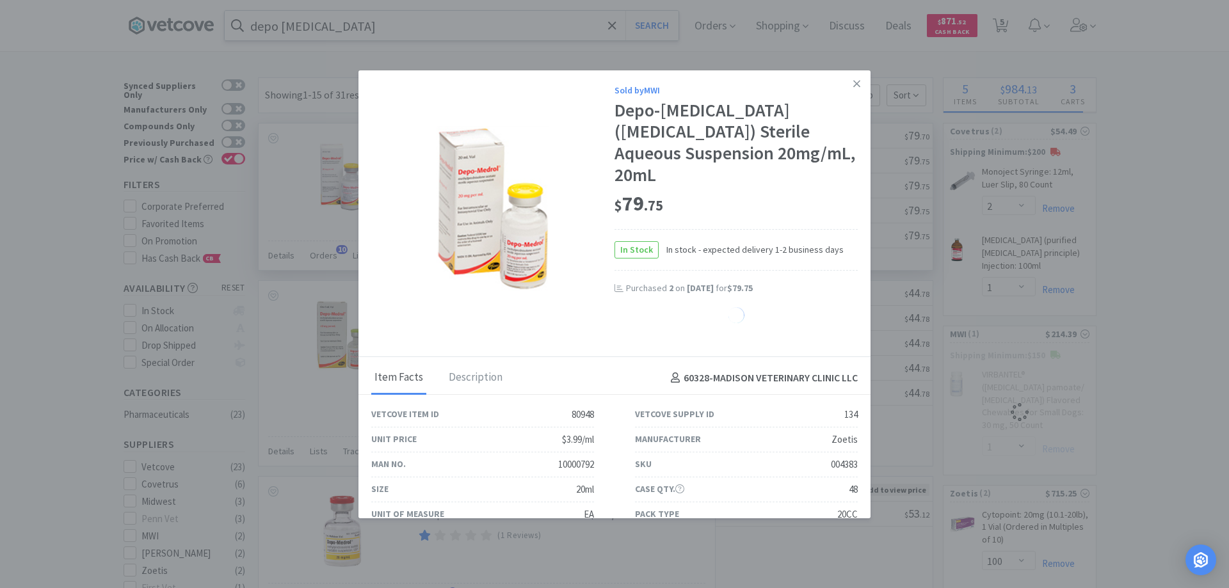
select select "1"
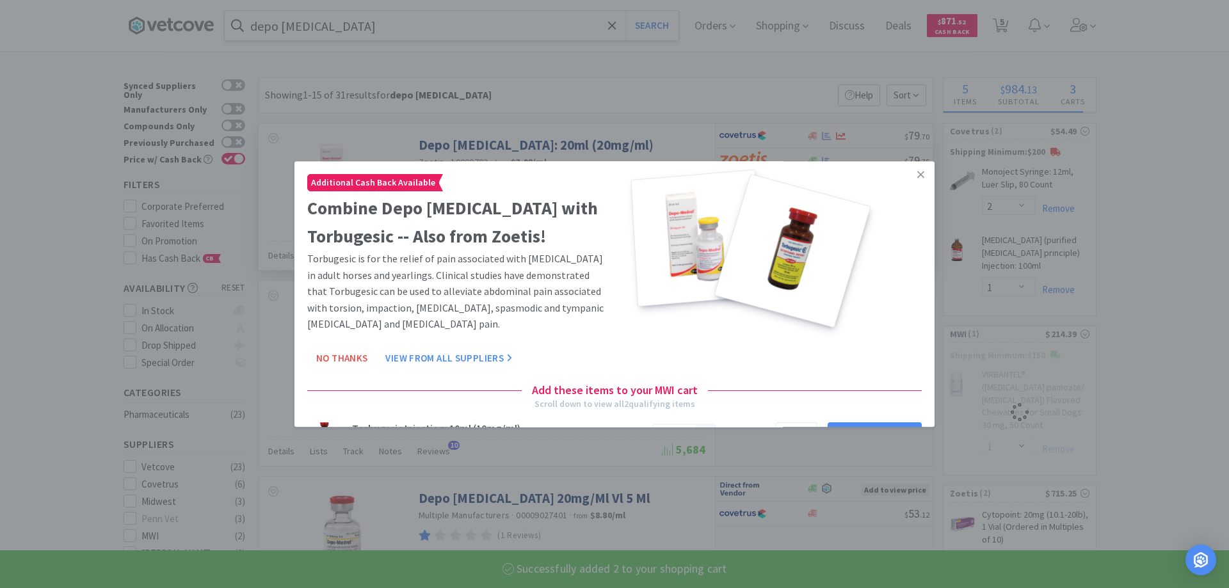
select select "2"
select select "1"
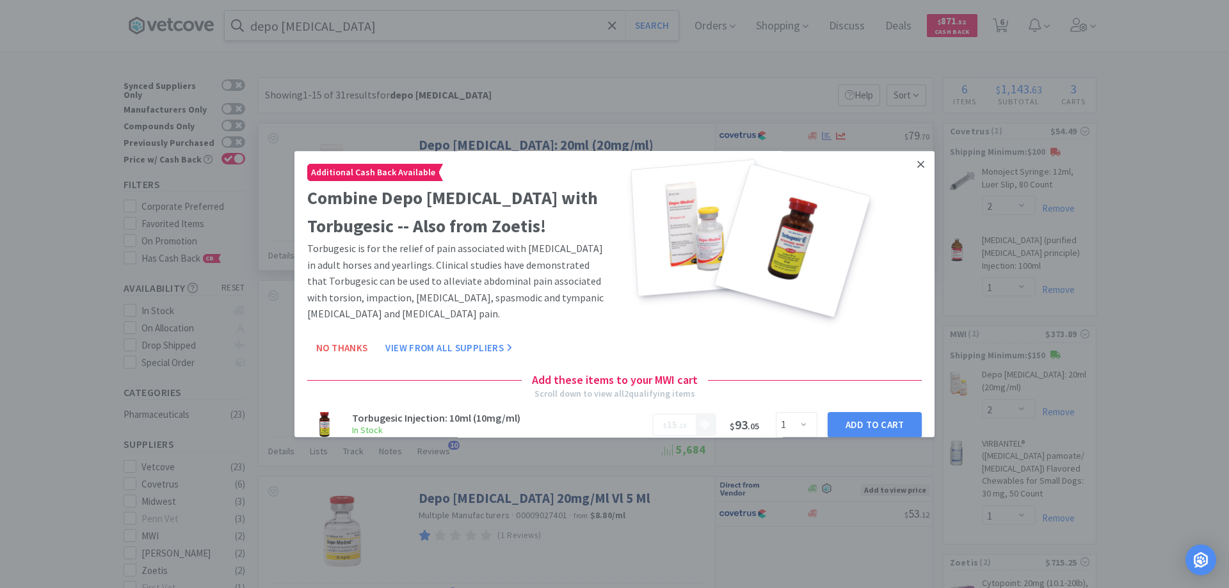
click at [917, 163] on icon at bounding box center [920, 165] width 7 height 12
